Goal: Task Accomplishment & Management: Use online tool/utility

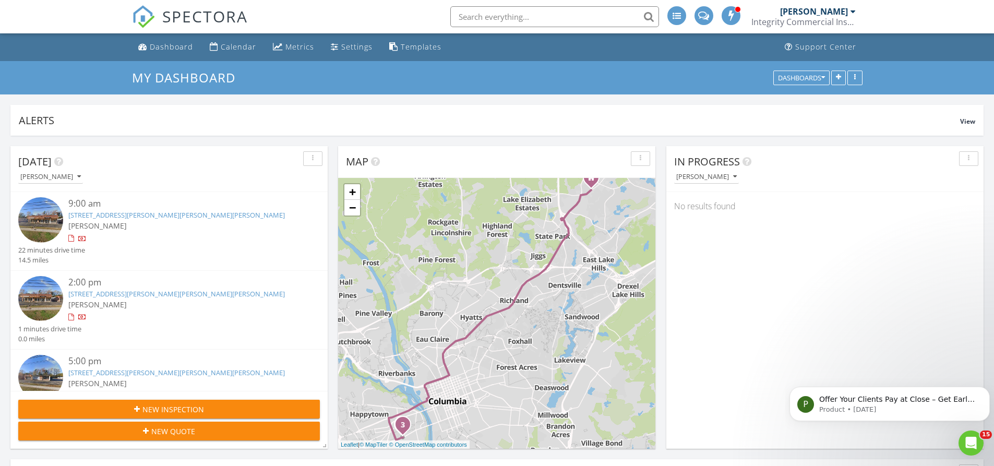
click at [198, 227] on div "[PERSON_NAME]" at bounding box center [181, 225] width 226 height 11
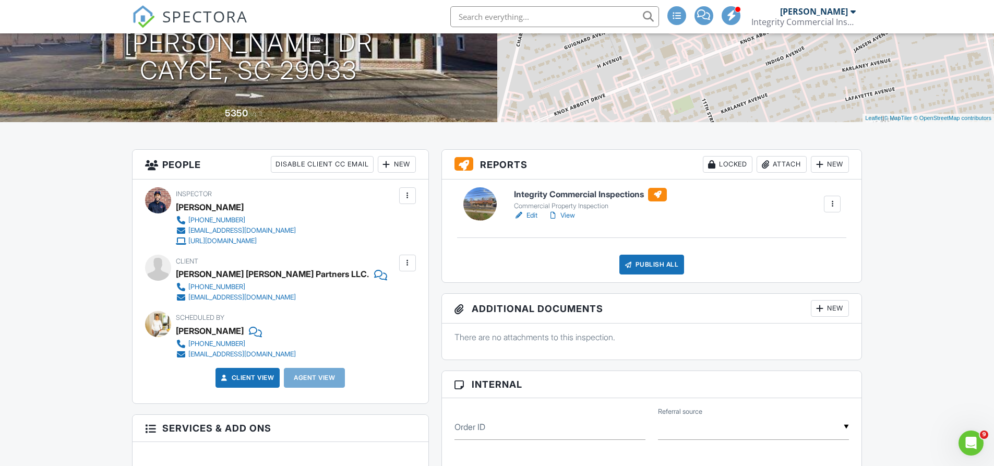
click at [400, 168] on div "New" at bounding box center [397, 164] width 38 height 17
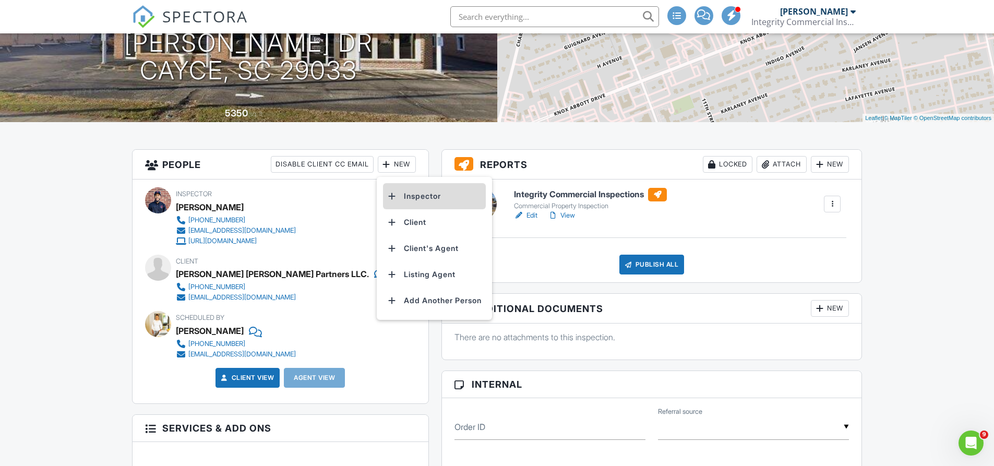
click at [419, 197] on li "Inspector" at bounding box center [434, 196] width 103 height 26
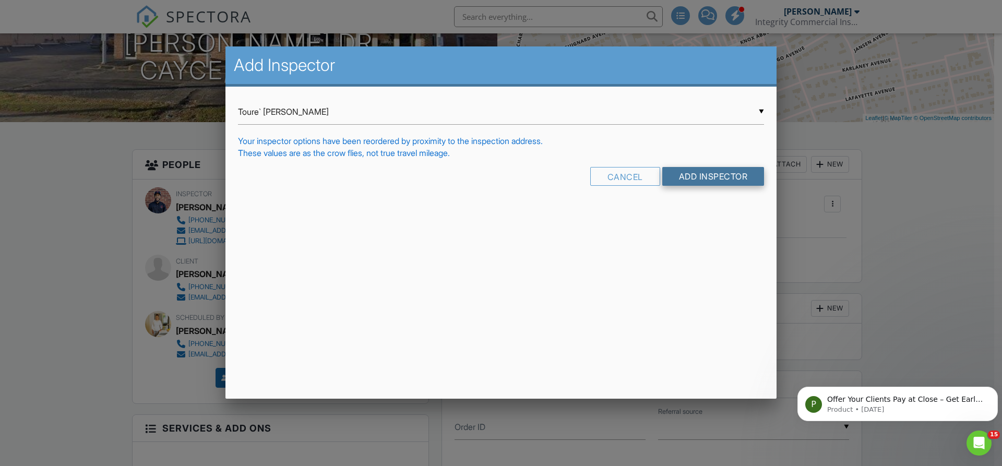
click at [717, 176] on input "Add Inspector" at bounding box center [713, 176] width 102 height 19
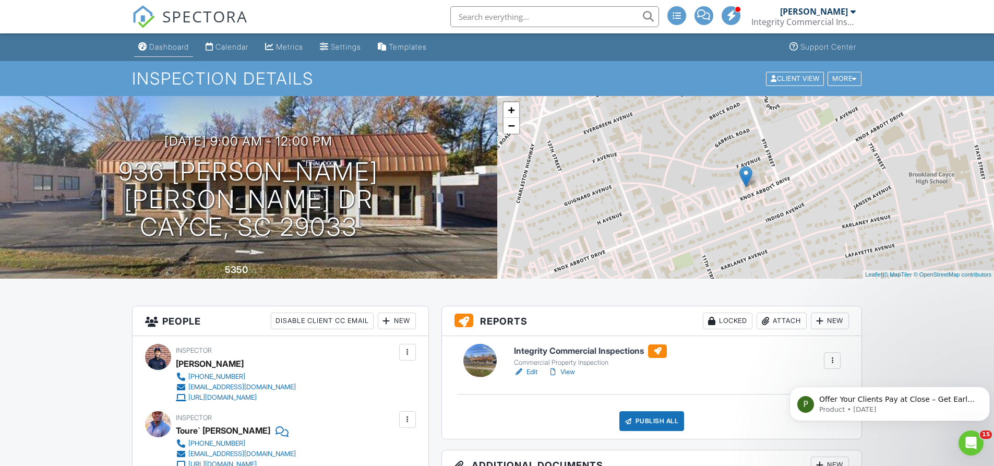
click at [170, 47] on div "Dashboard" at bounding box center [169, 46] width 40 height 9
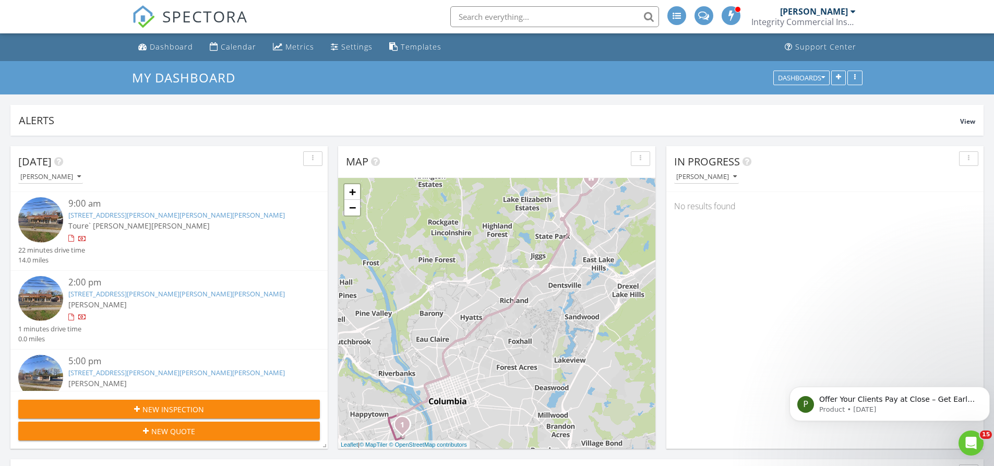
click at [127, 289] on link "930 Knox Abbott Dr, Cayce, SC 29033" at bounding box center [176, 293] width 216 height 9
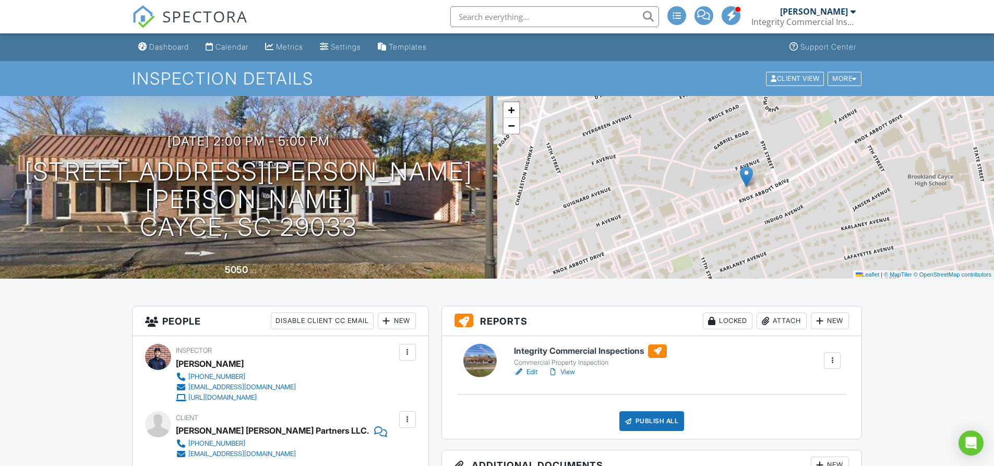
click at [402, 322] on div "New" at bounding box center [397, 320] width 38 height 17
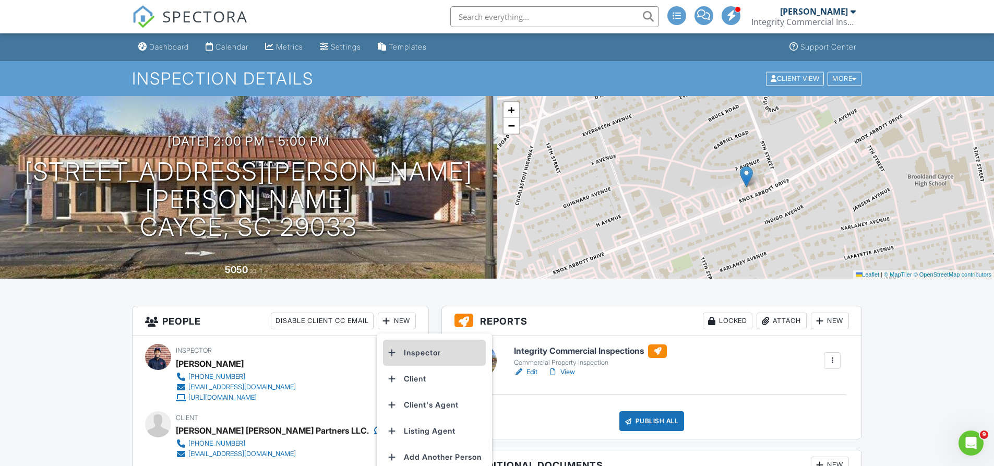
click at [427, 346] on li "Inspector" at bounding box center [434, 353] width 103 height 26
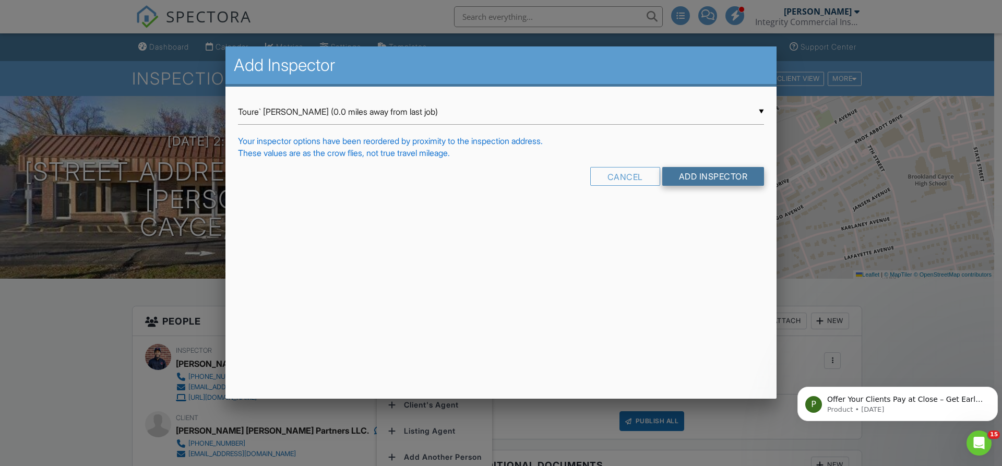
click at [698, 177] on input "Add Inspector" at bounding box center [713, 176] width 102 height 19
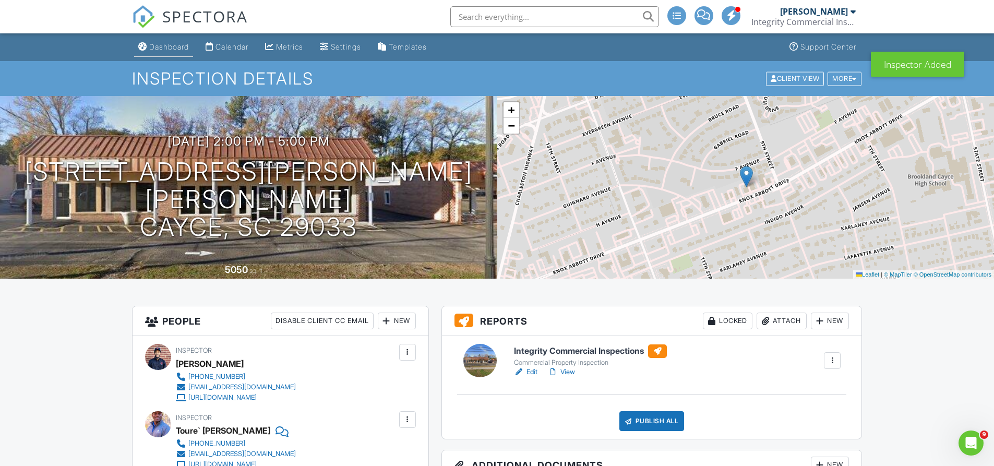
click at [186, 53] on link "Dashboard" at bounding box center [163, 47] width 59 height 19
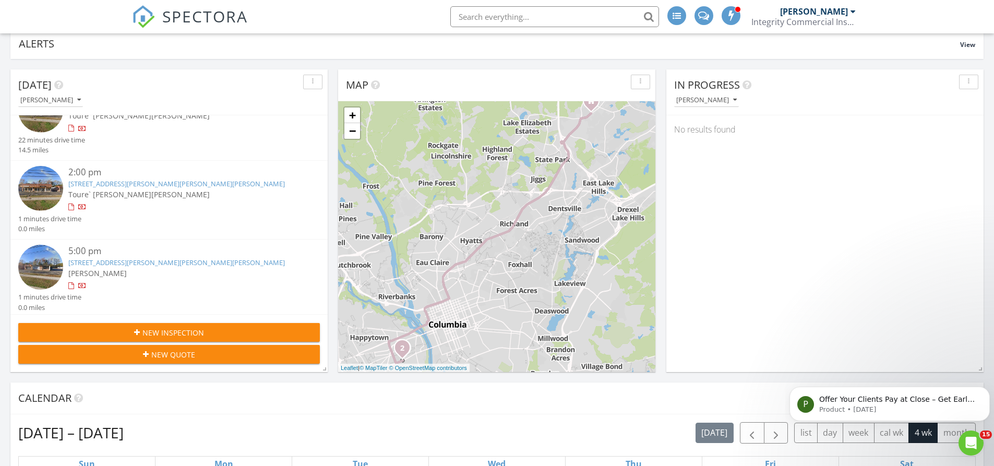
scroll to position [104, 0]
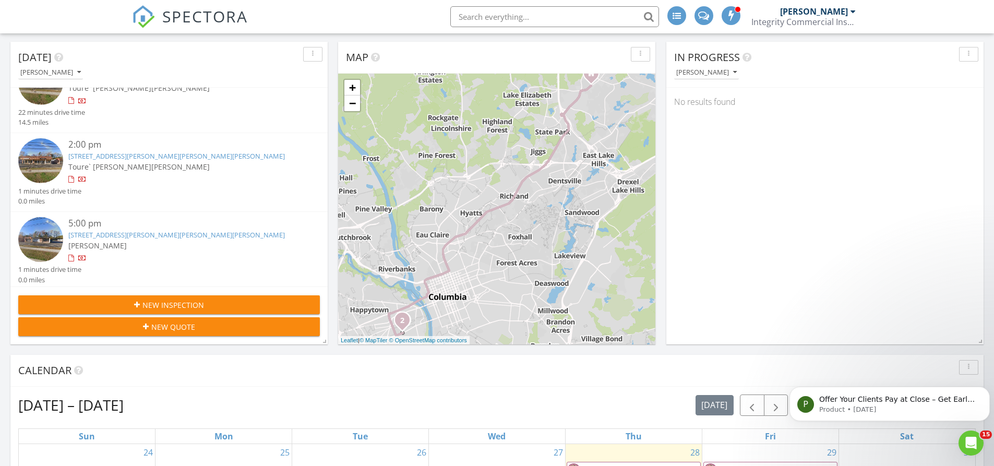
click at [140, 240] on div "[PERSON_NAME]" at bounding box center [181, 245] width 226 height 11
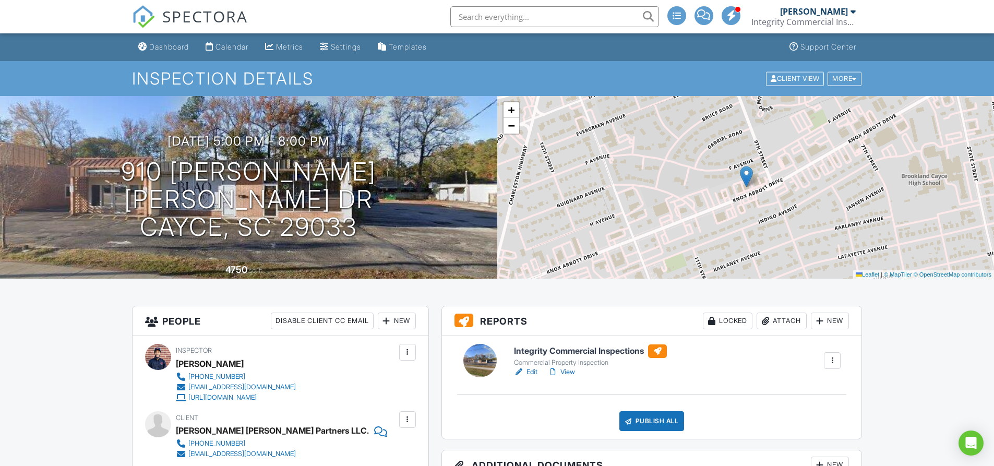
click at [396, 322] on div "New" at bounding box center [397, 320] width 38 height 17
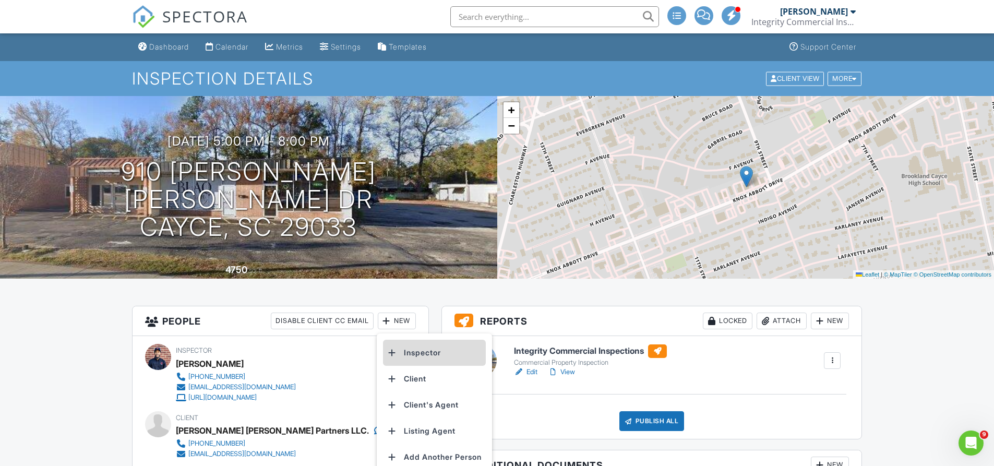
click at [443, 354] on li "Inspector" at bounding box center [434, 353] width 103 height 26
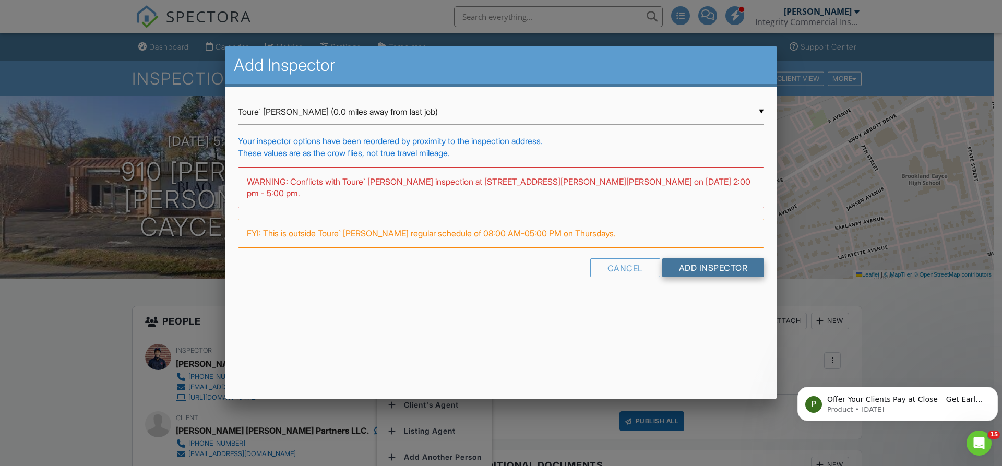
click at [703, 258] on input "Add Inspector" at bounding box center [713, 267] width 102 height 19
